Goal: Check status: Check status

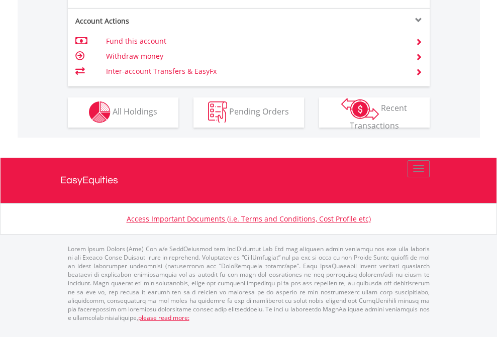
scroll to position [940, 0]
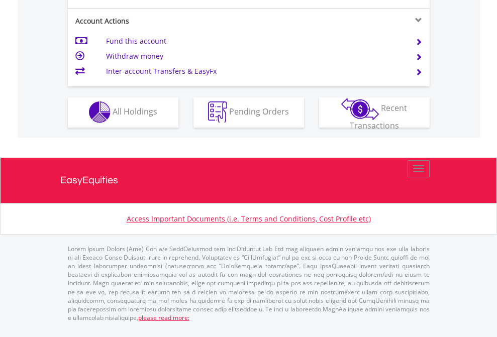
scroll to position [940, 0]
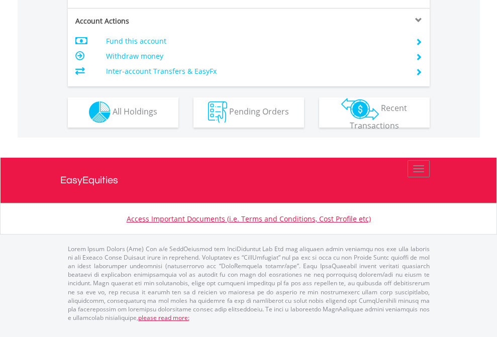
scroll to position [940, 0]
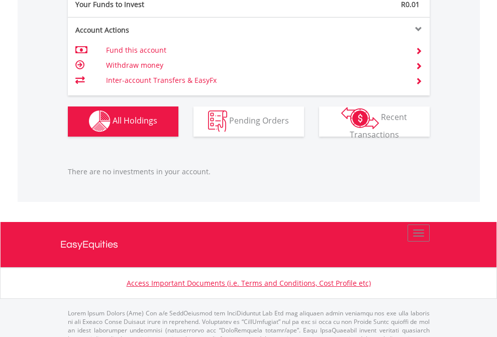
scroll to position [995, 0]
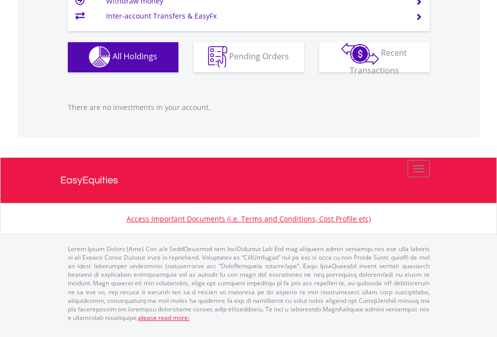
scroll to position [97, 158]
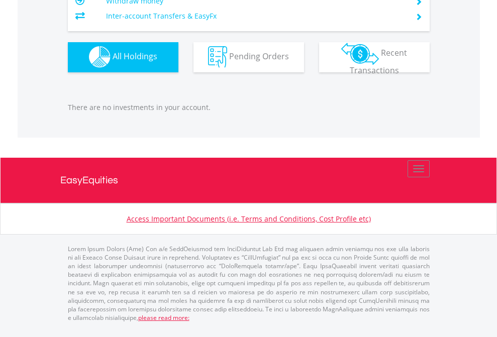
scroll to position [97, 158]
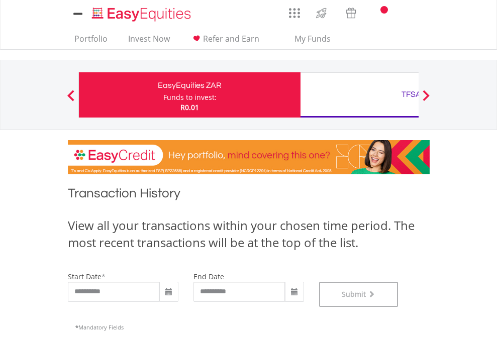
scroll to position [408, 0]
click at [359, 95] on div "TFSA" at bounding box center [412, 94] width 210 height 14
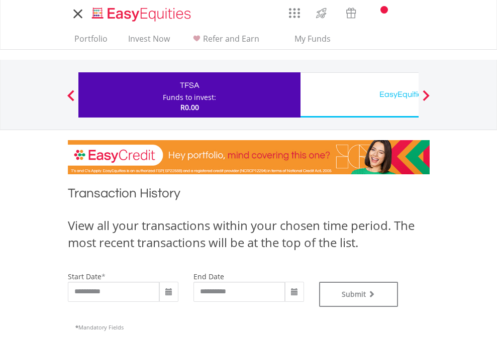
type input "**********"
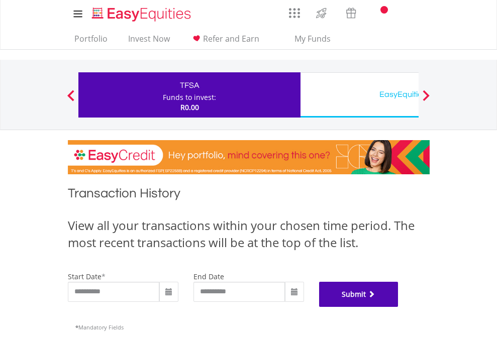
click at [399, 307] on button "Submit" at bounding box center [358, 294] width 79 height 25
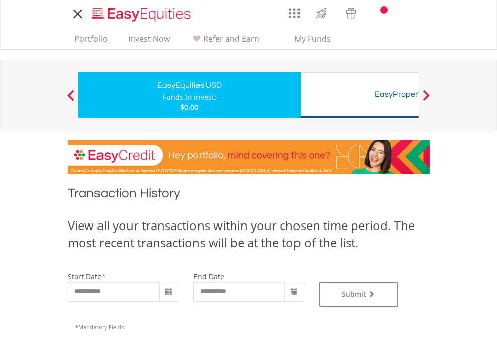
type input "**********"
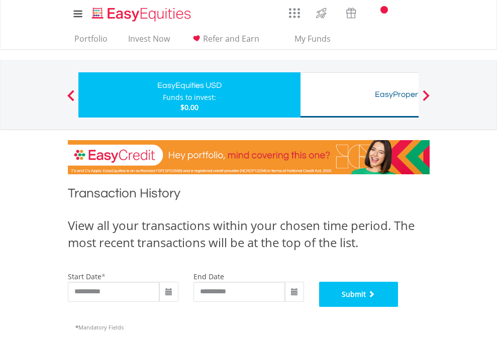
click at [399, 307] on button "Submit" at bounding box center [358, 294] width 79 height 25
